Goal: Find specific page/section: Find specific page/section

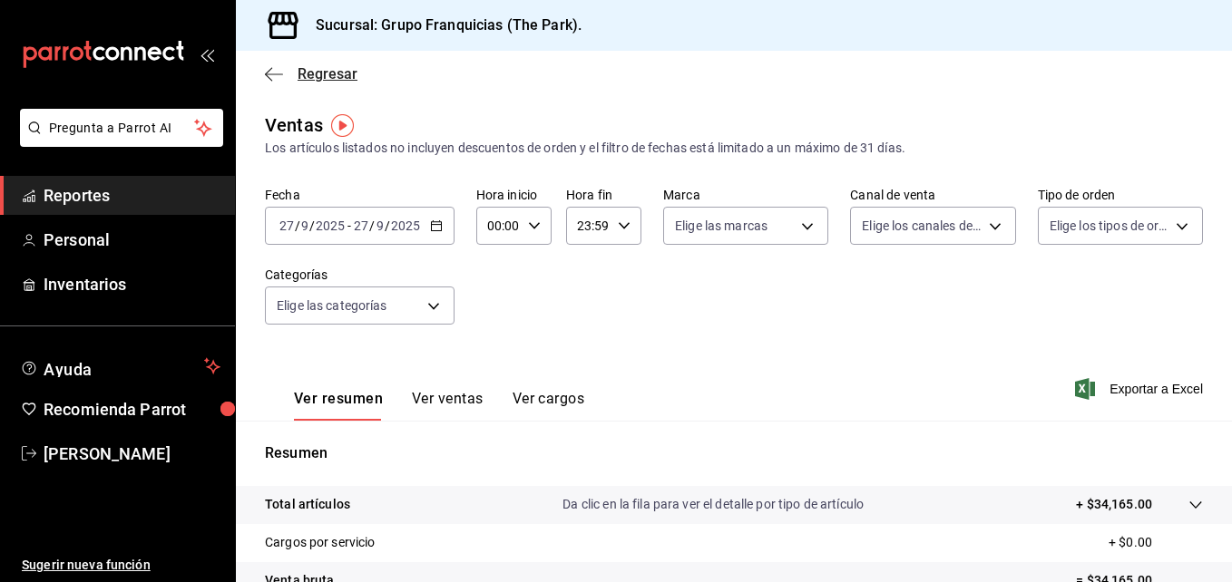
click at [301, 72] on span "Regresar" at bounding box center [328, 73] width 60 height 17
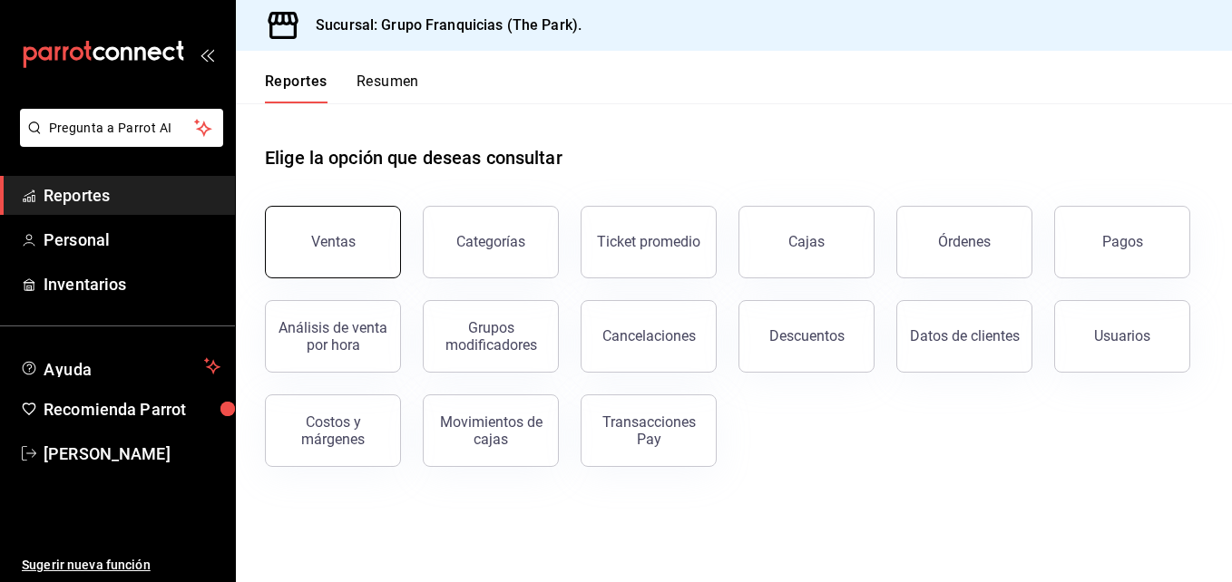
click at [348, 224] on button "Ventas" at bounding box center [333, 242] width 136 height 73
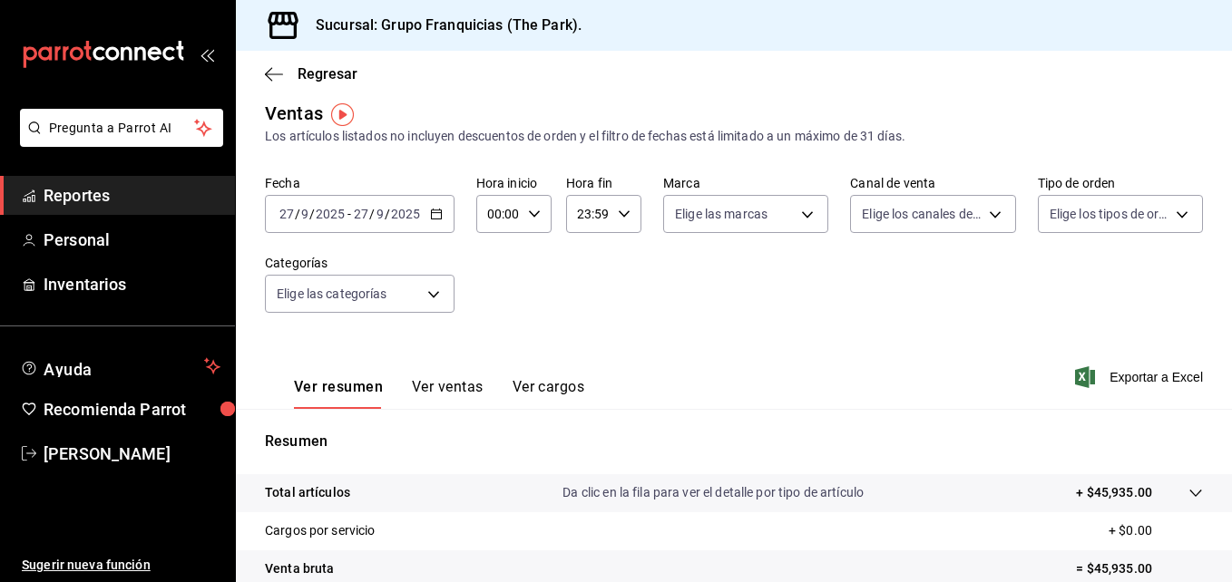
scroll to position [11, 0]
click at [306, 68] on span "Regresar" at bounding box center [328, 73] width 60 height 17
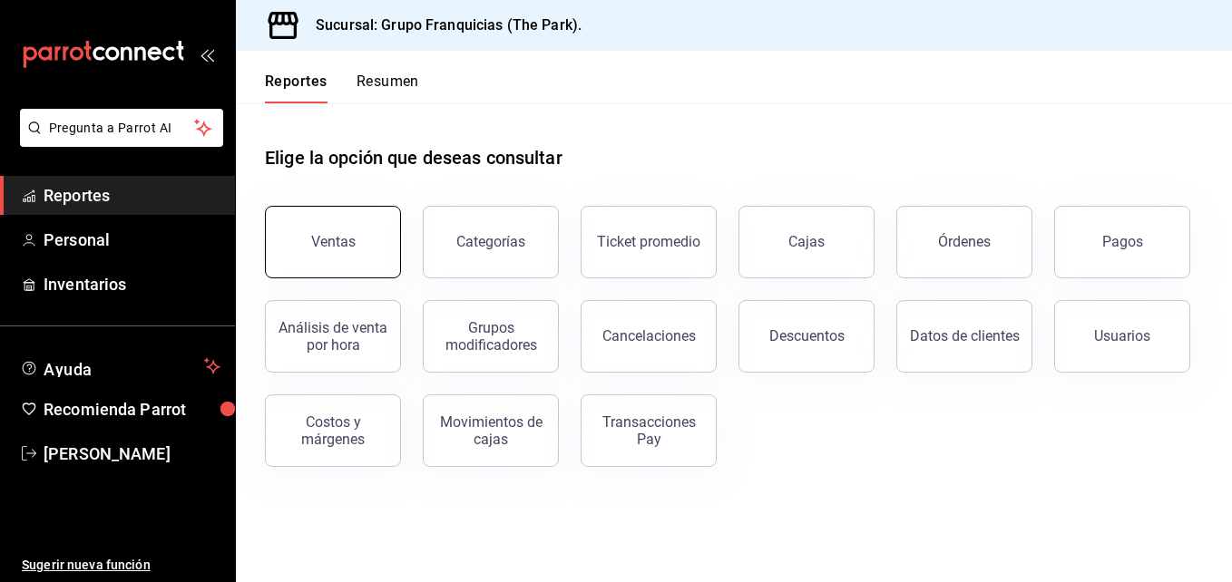
click at [326, 244] on div "Ventas" at bounding box center [333, 241] width 44 height 17
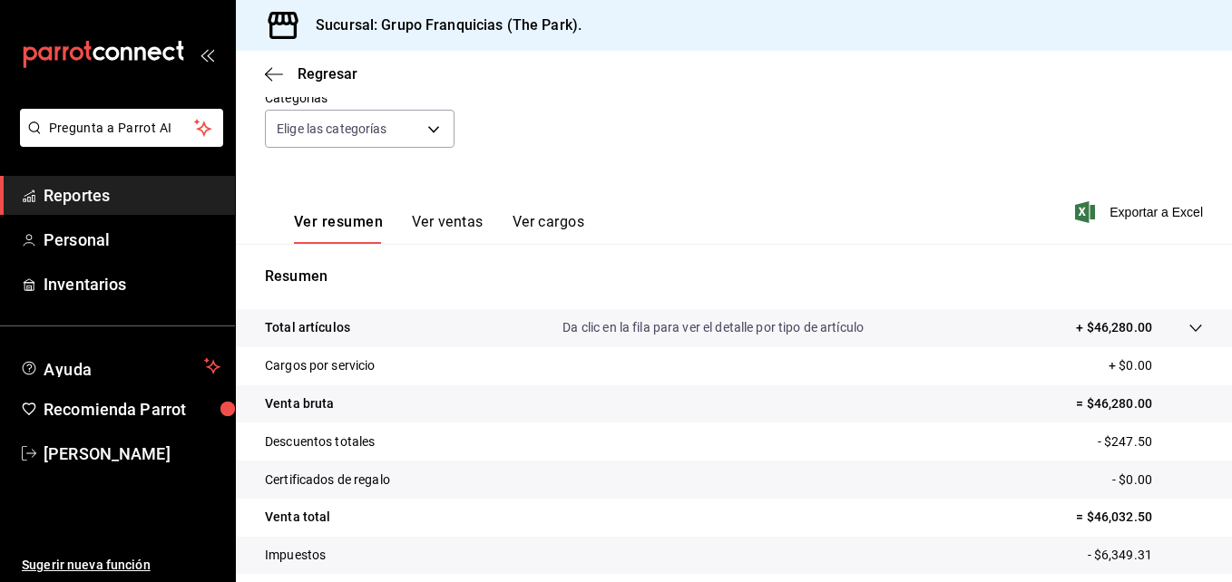
scroll to position [211, 0]
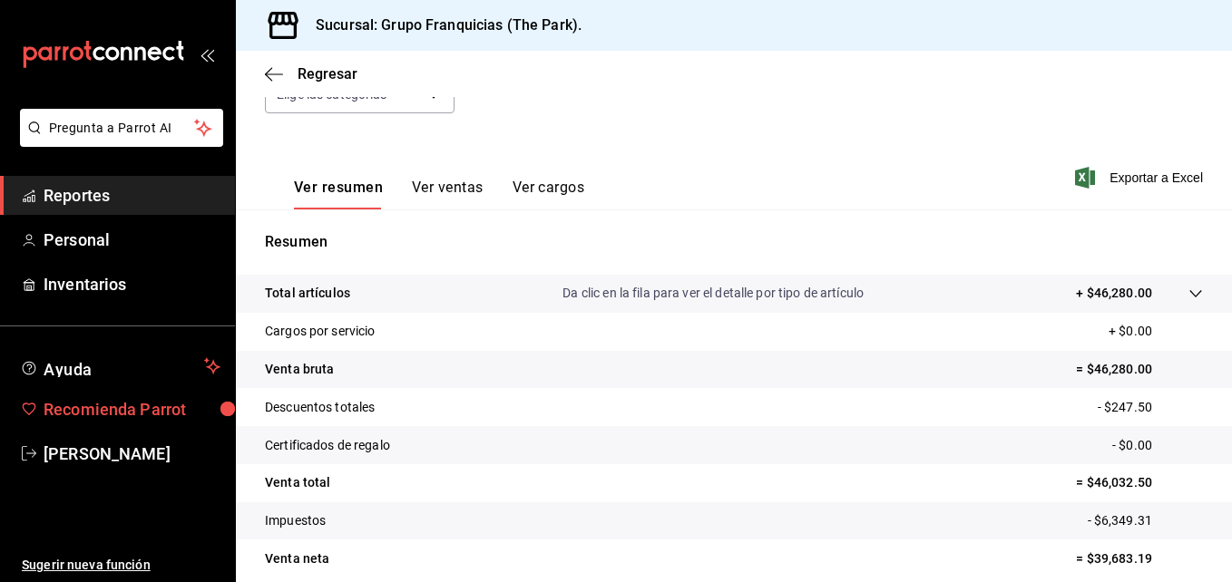
click at [162, 400] on span "Recomienda Parrot" at bounding box center [132, 409] width 177 height 24
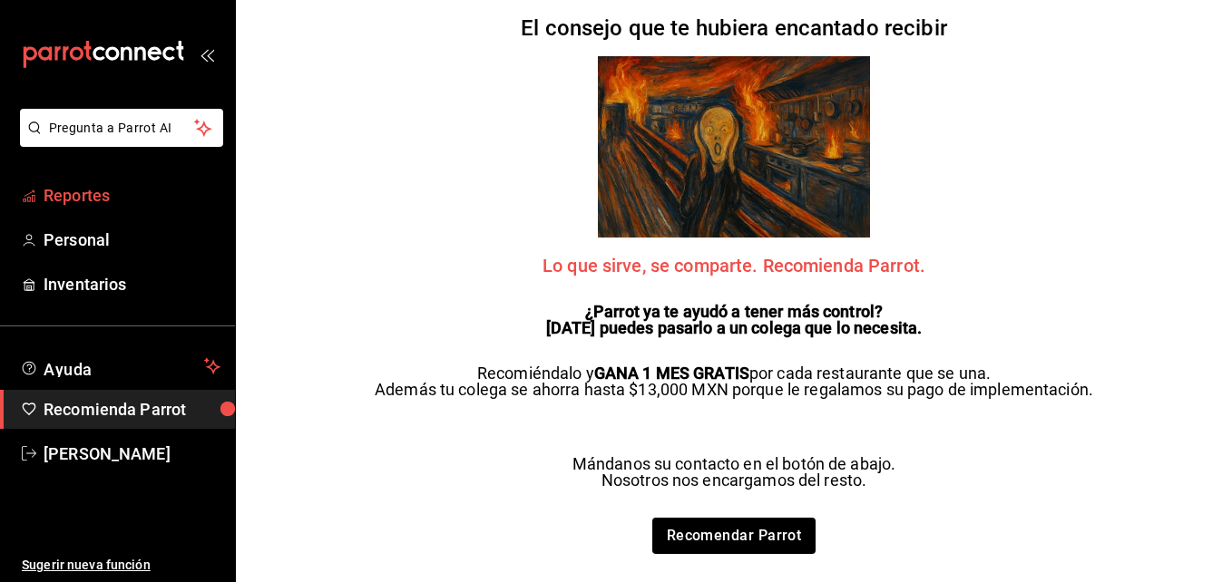
click at [88, 191] on span "Reportes" at bounding box center [132, 195] width 177 height 24
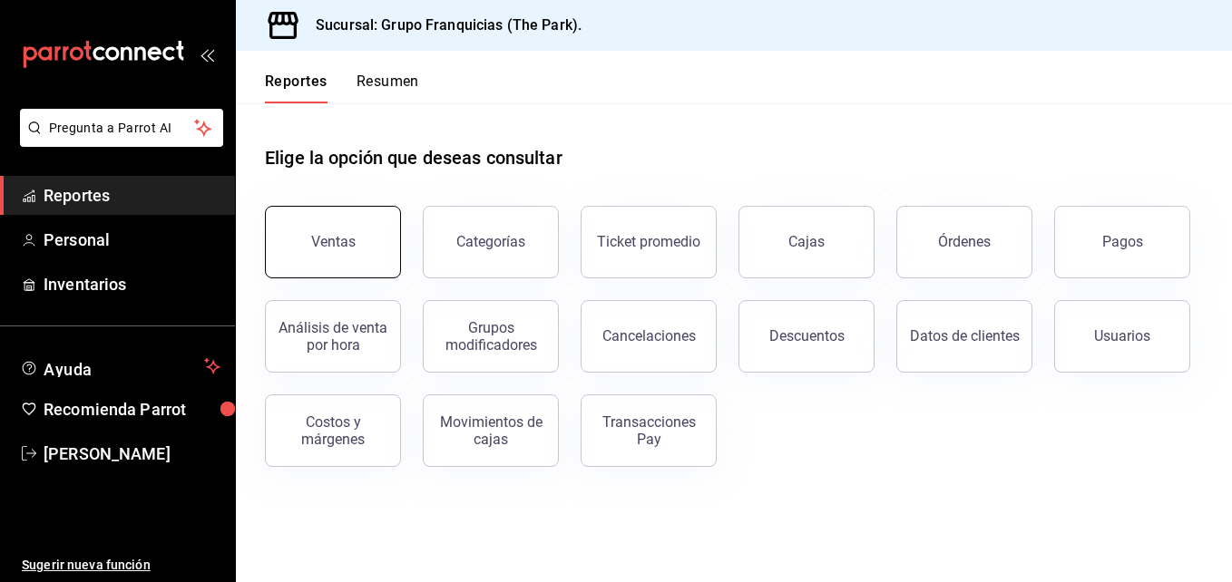
click at [313, 252] on button "Ventas" at bounding box center [333, 242] width 136 height 73
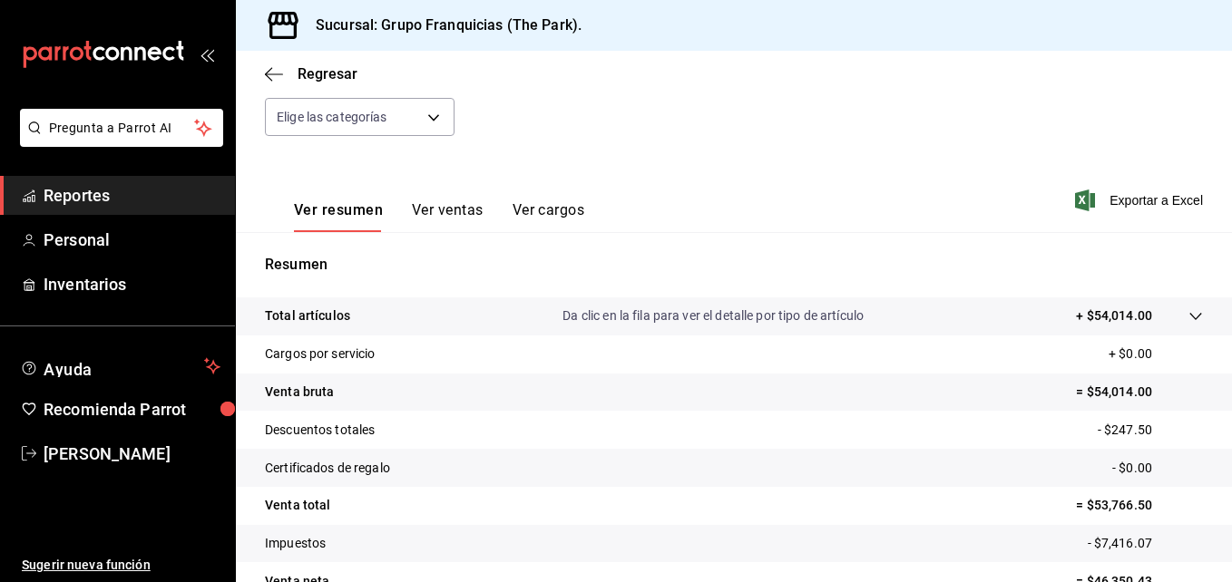
scroll to position [287, 0]
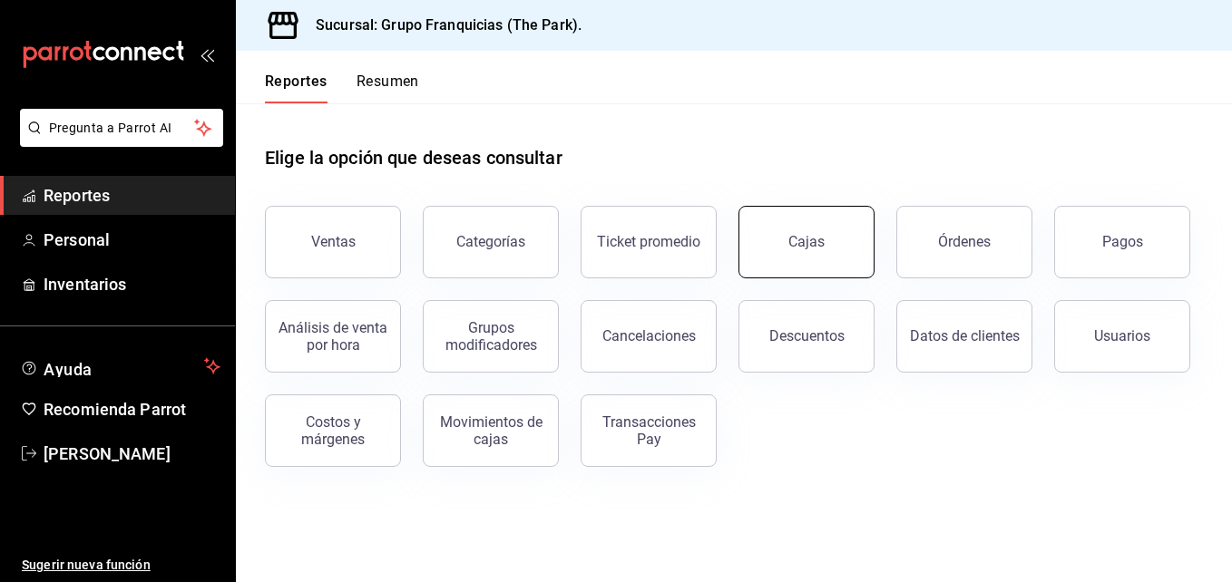
click at [827, 227] on link "Cajas" at bounding box center [807, 242] width 136 height 73
